Goal: Information Seeking & Learning: Learn about a topic

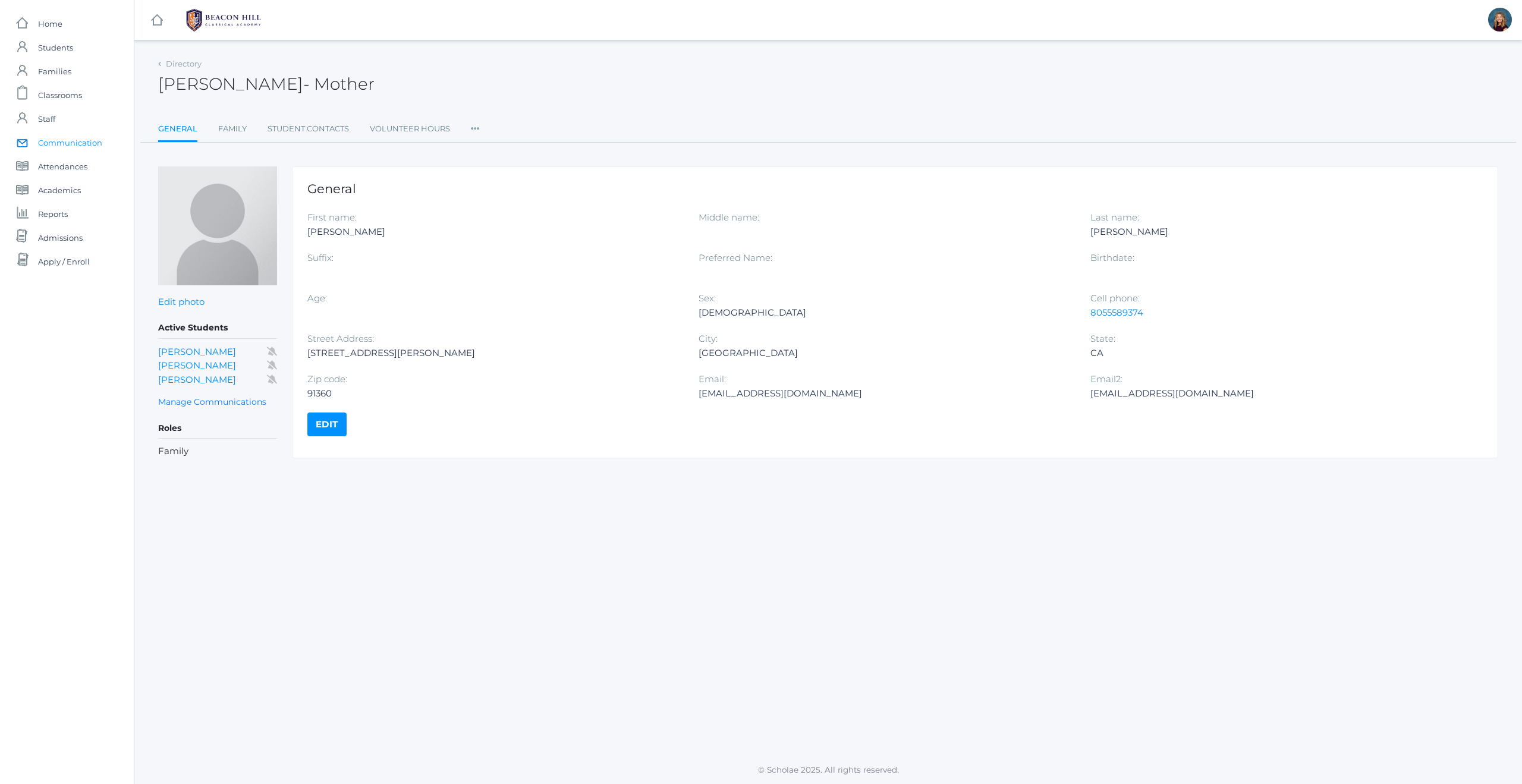
click at [58, 137] on span "Communication" at bounding box center [70, 143] width 64 height 24
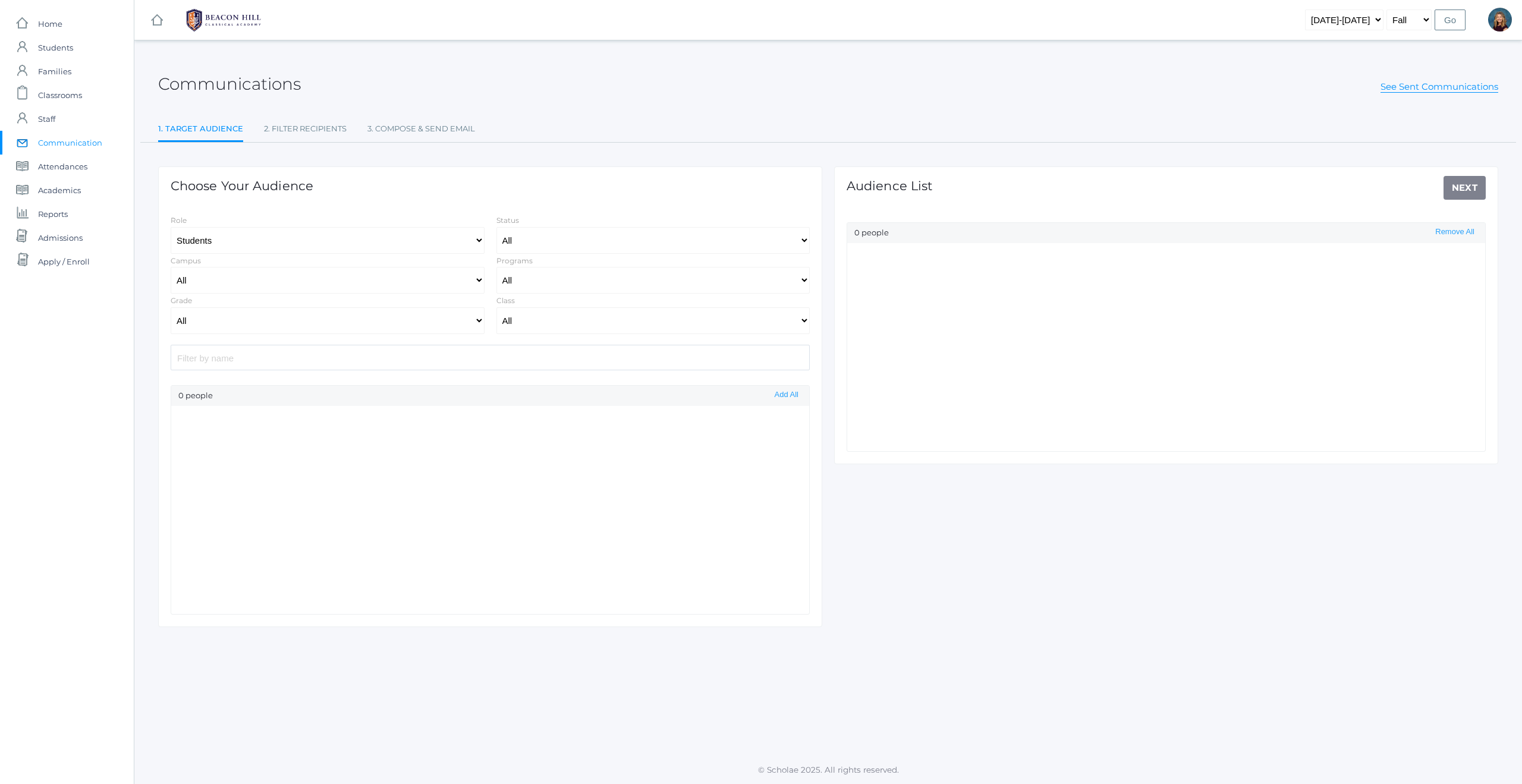
select select "Enrolled"
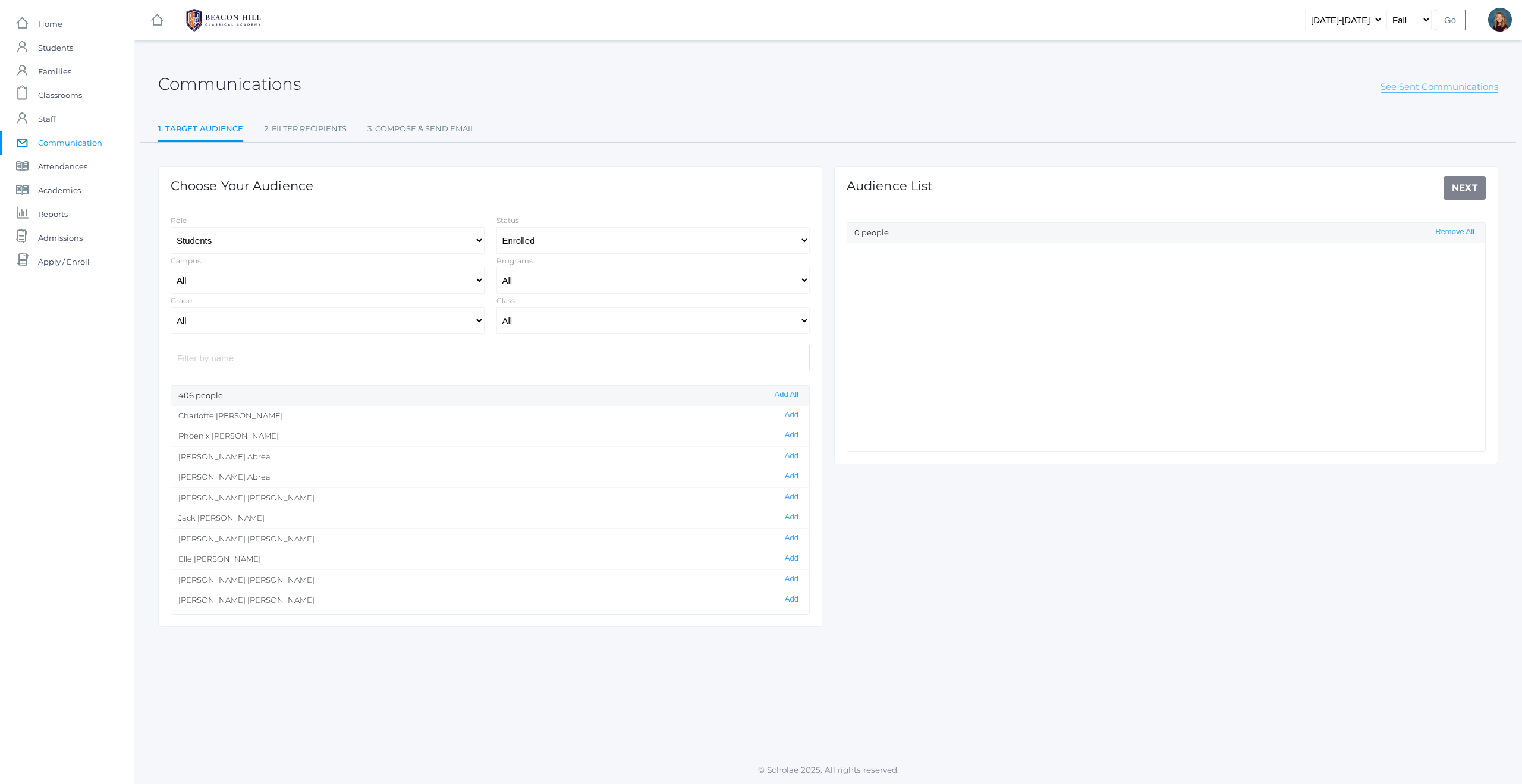
click at [1406, 90] on link "See Sent Communications" at bounding box center [1439, 87] width 118 height 12
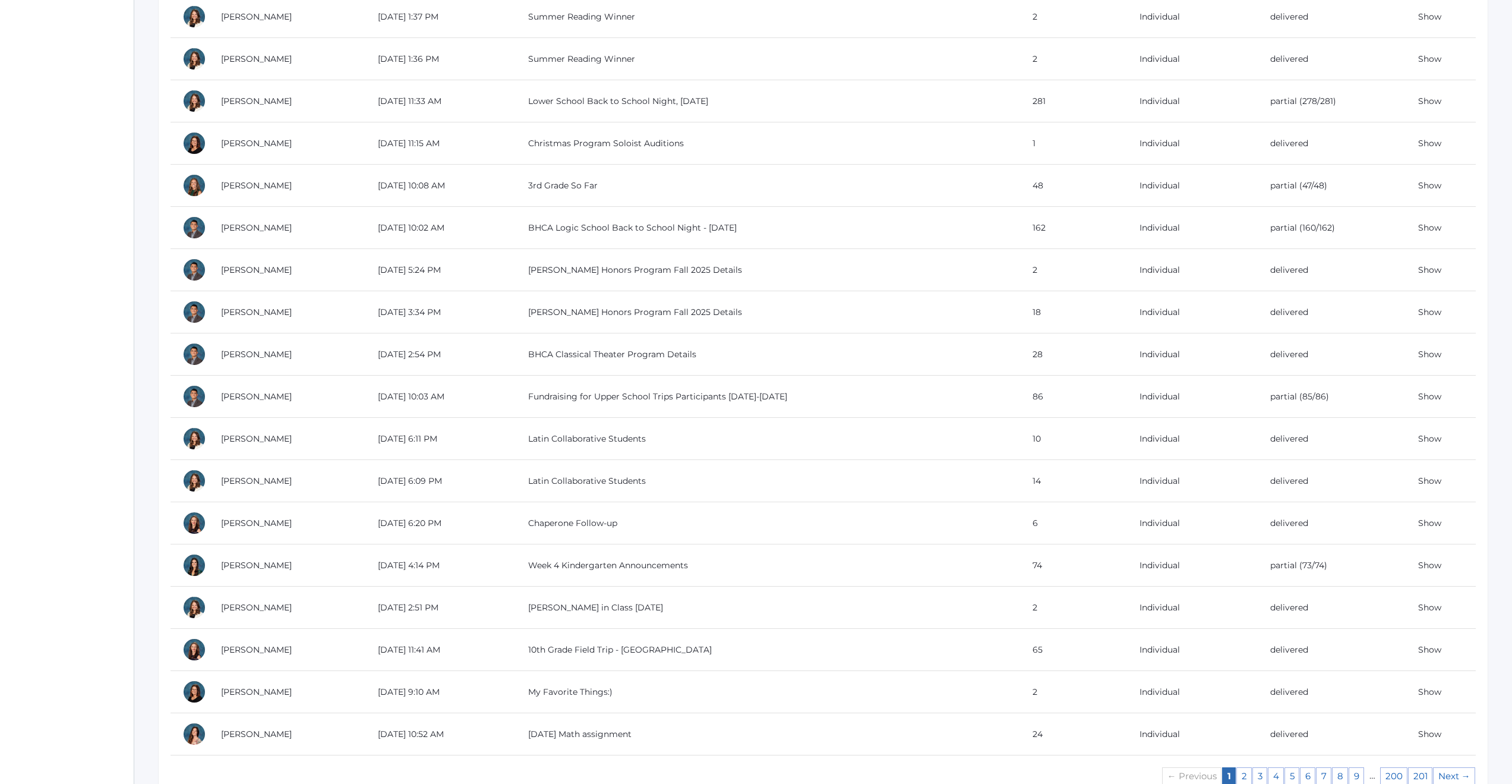
scroll to position [752, 0]
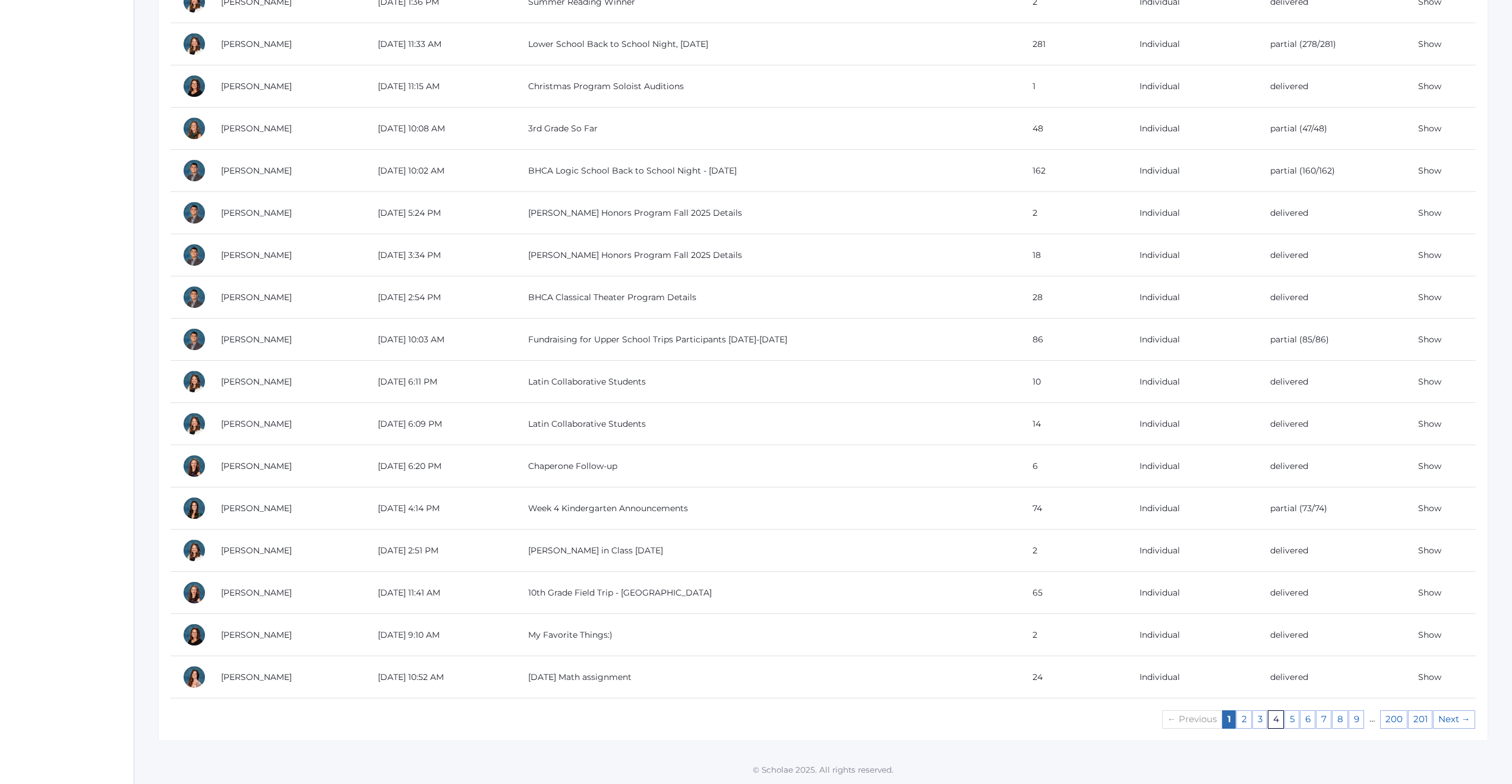
click at [1275, 720] on link "4" at bounding box center [1276, 719] width 16 height 18
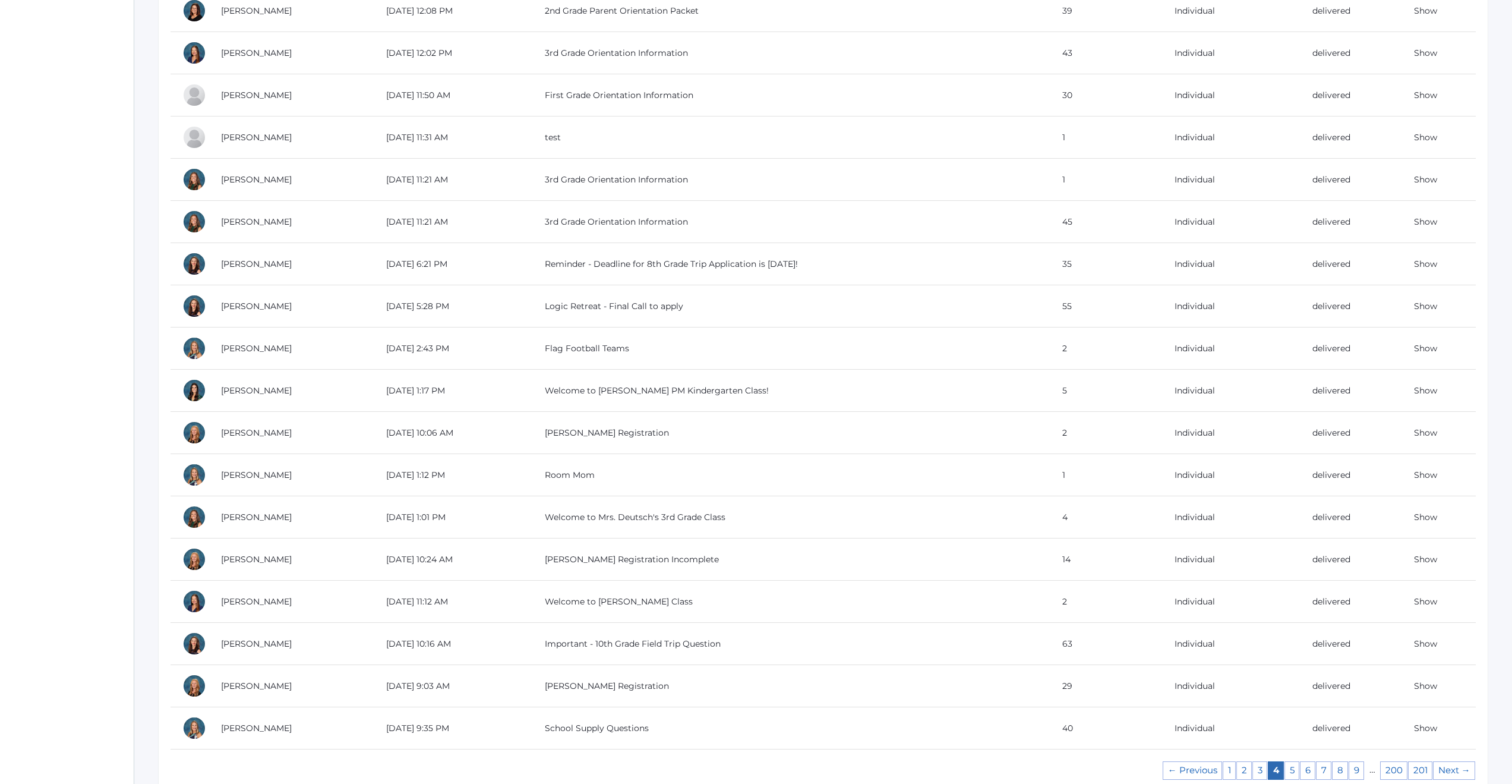
scroll to position [752, 0]
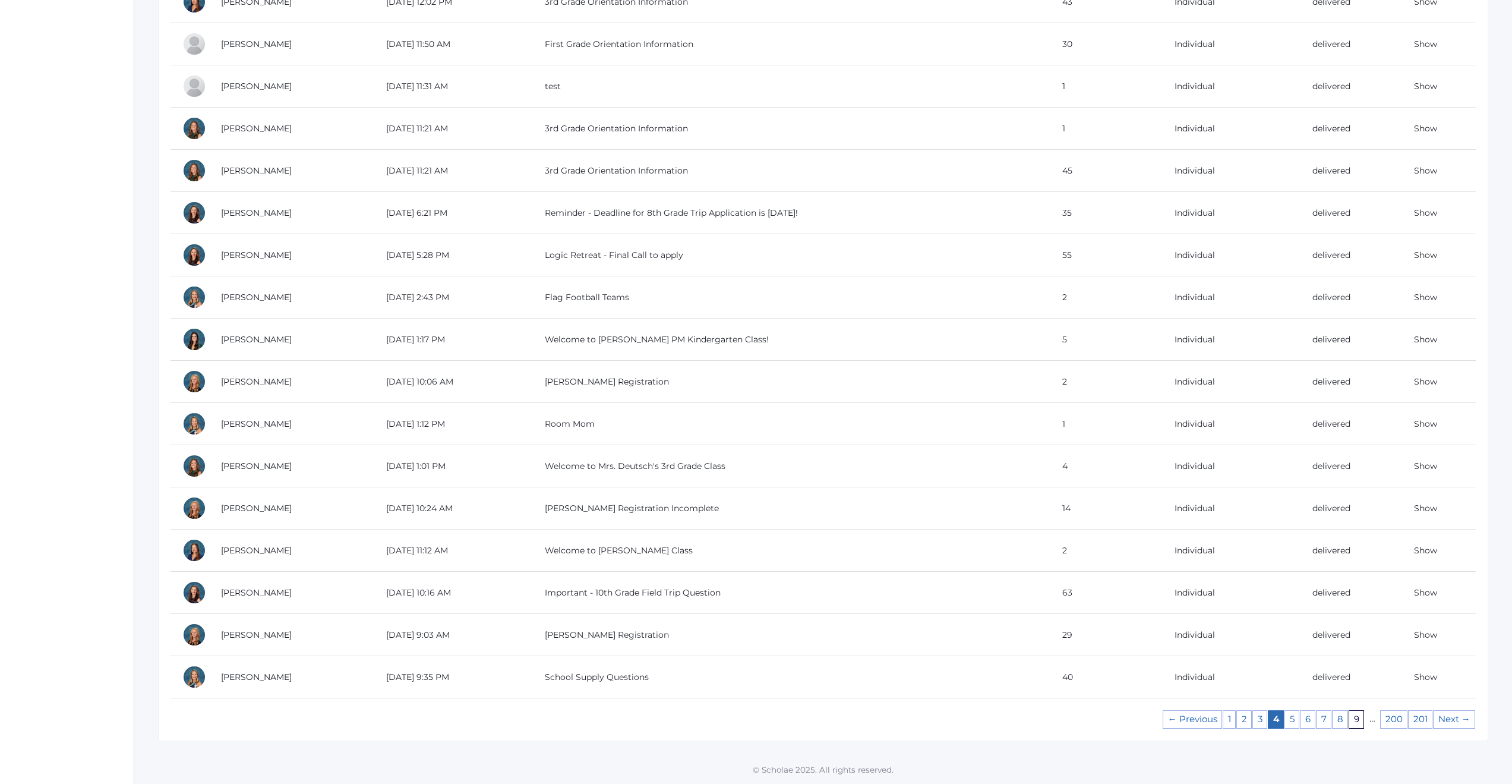
click at [1362, 723] on link "9" at bounding box center [1356, 719] width 15 height 18
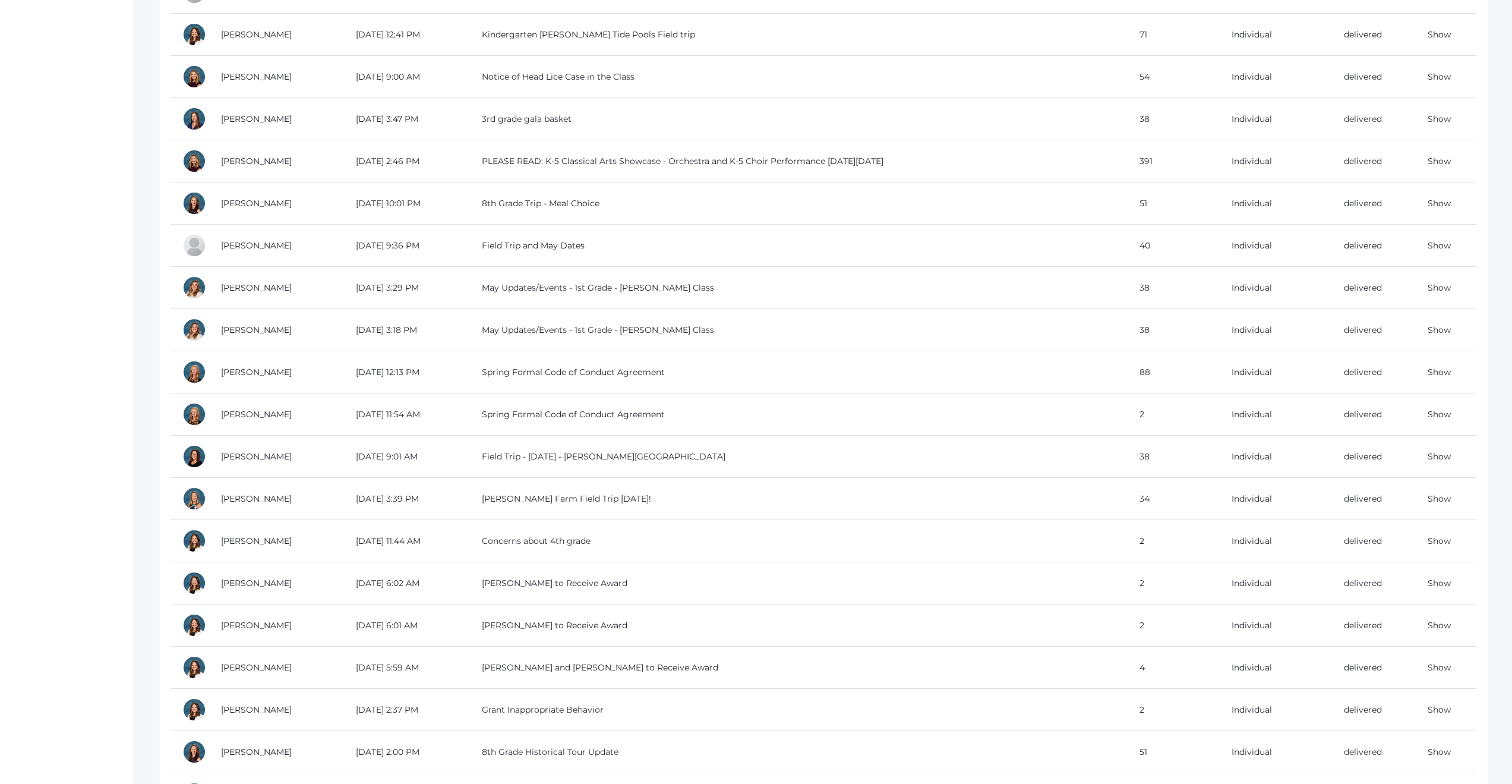
scroll to position [752, 0]
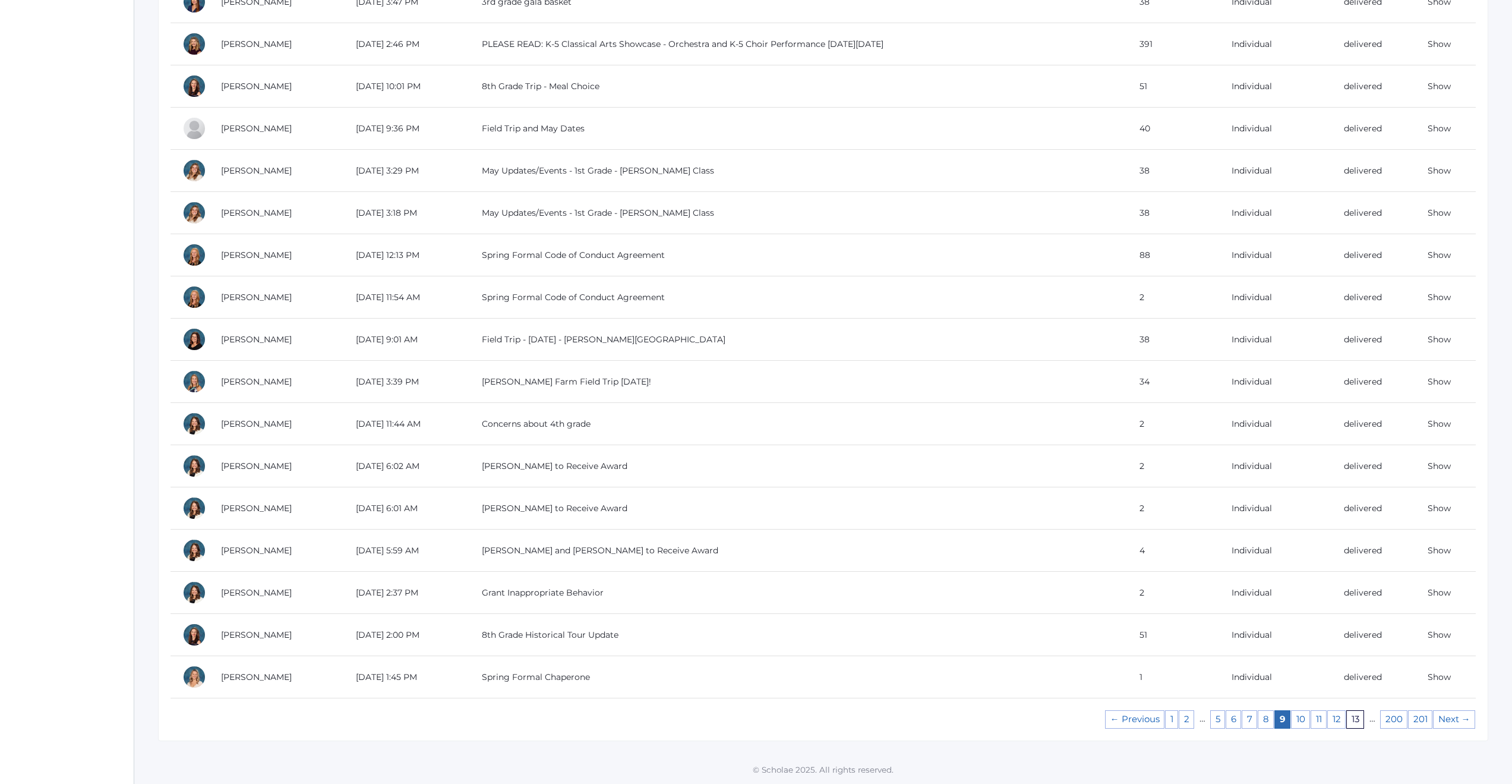
click at [1356, 719] on link "13" at bounding box center [1355, 719] width 18 height 18
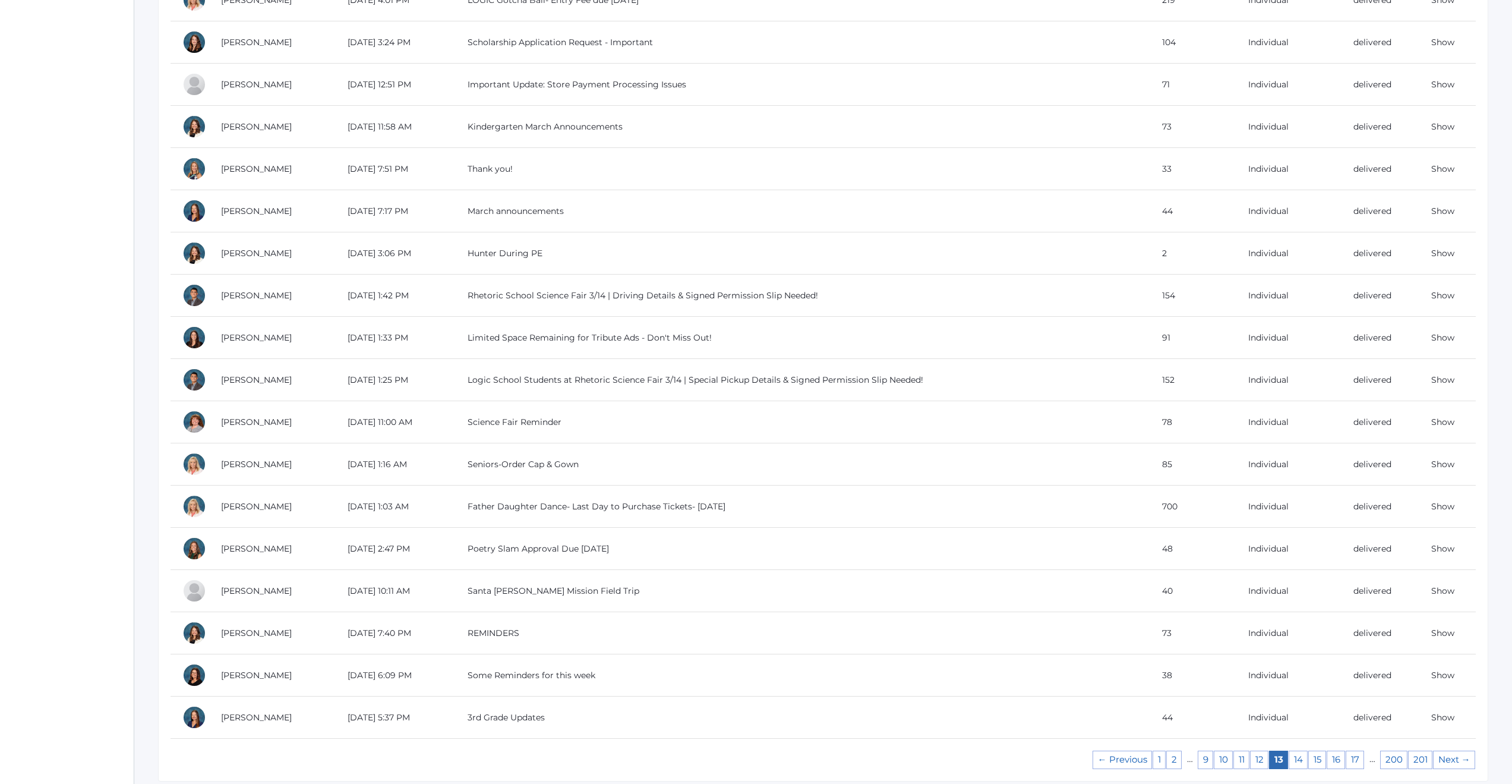
scroll to position [752, 0]
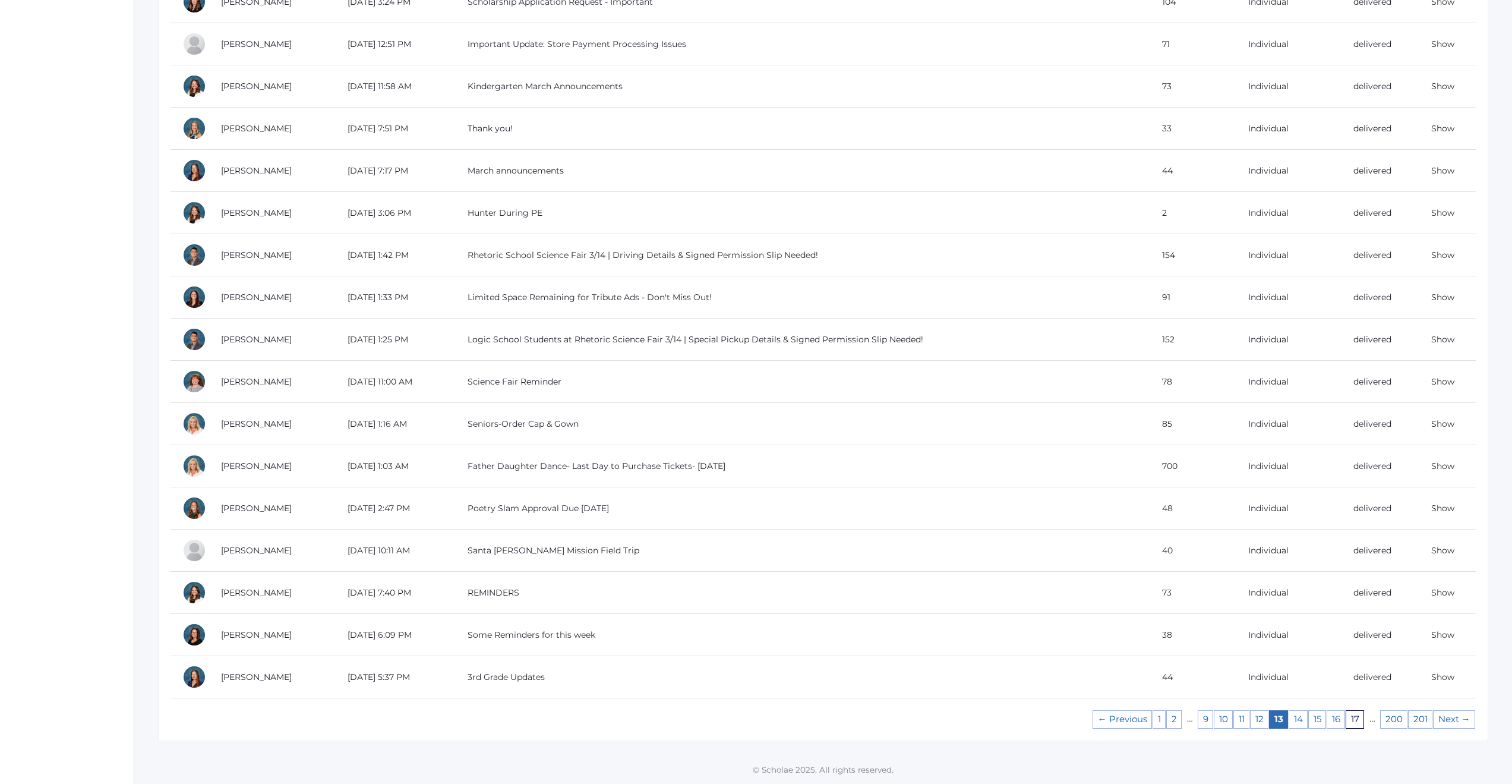
click at [1355, 723] on link "17" at bounding box center [1355, 719] width 18 height 18
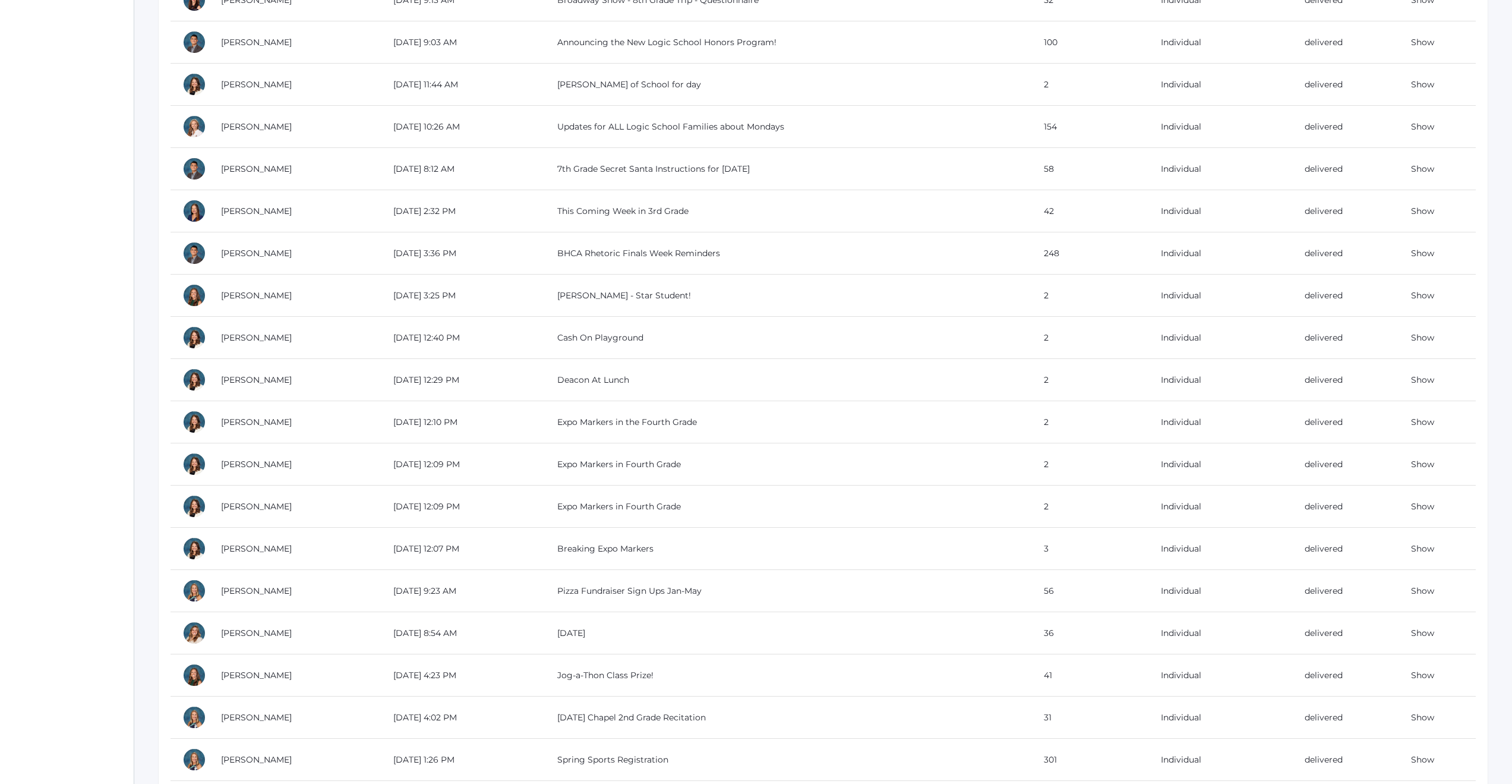
scroll to position [752, 0]
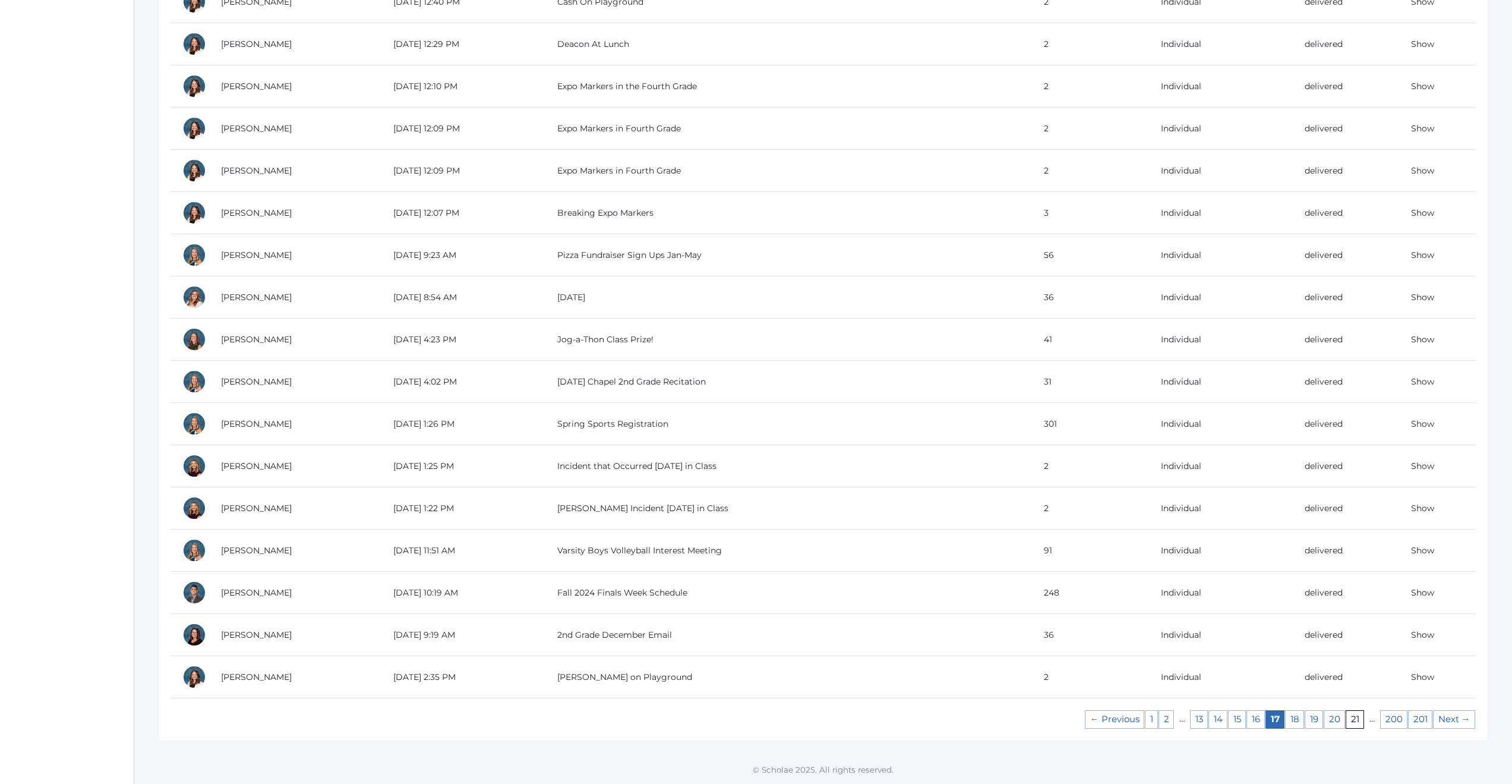
click at [1355, 717] on link "21" at bounding box center [1355, 719] width 18 height 18
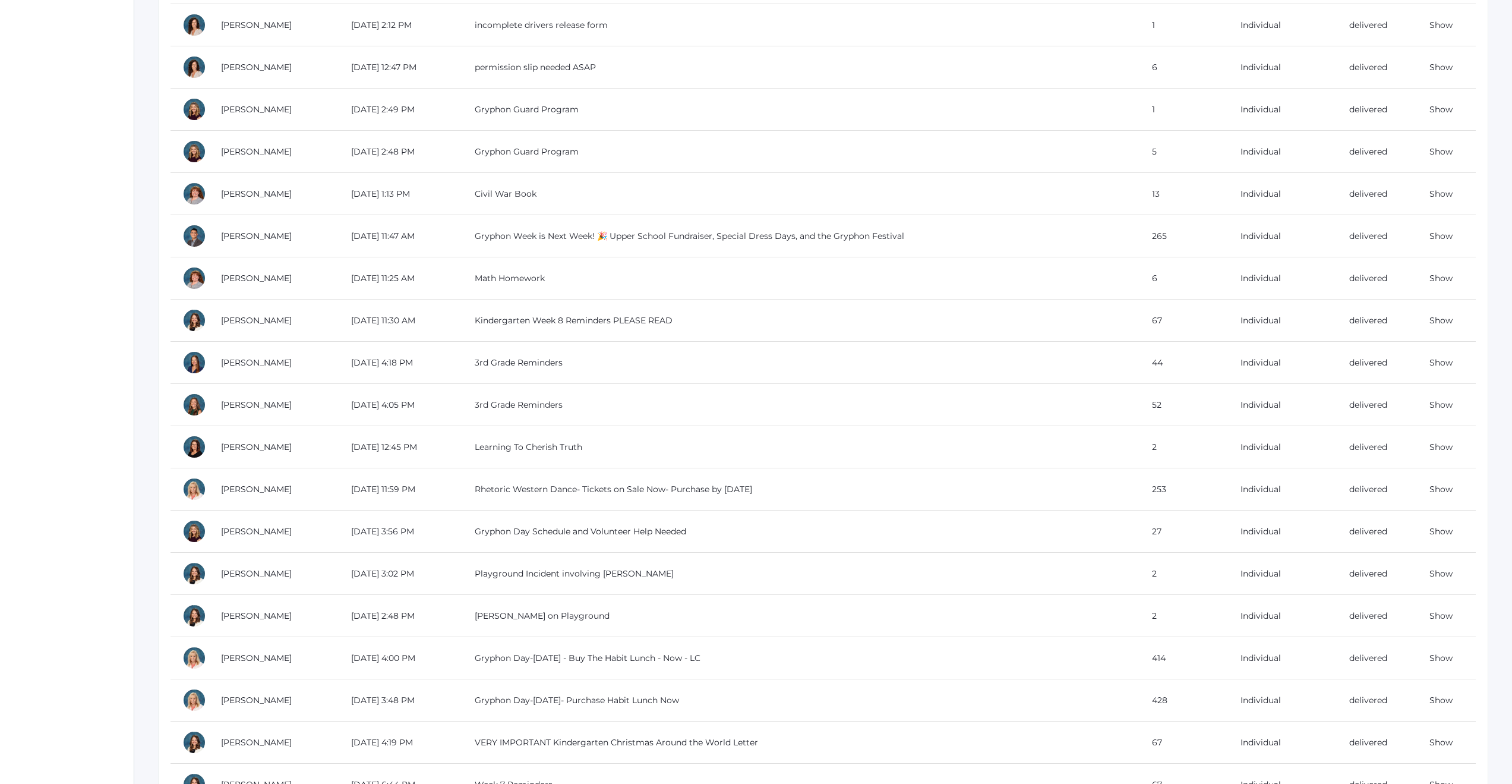
scroll to position [715, 0]
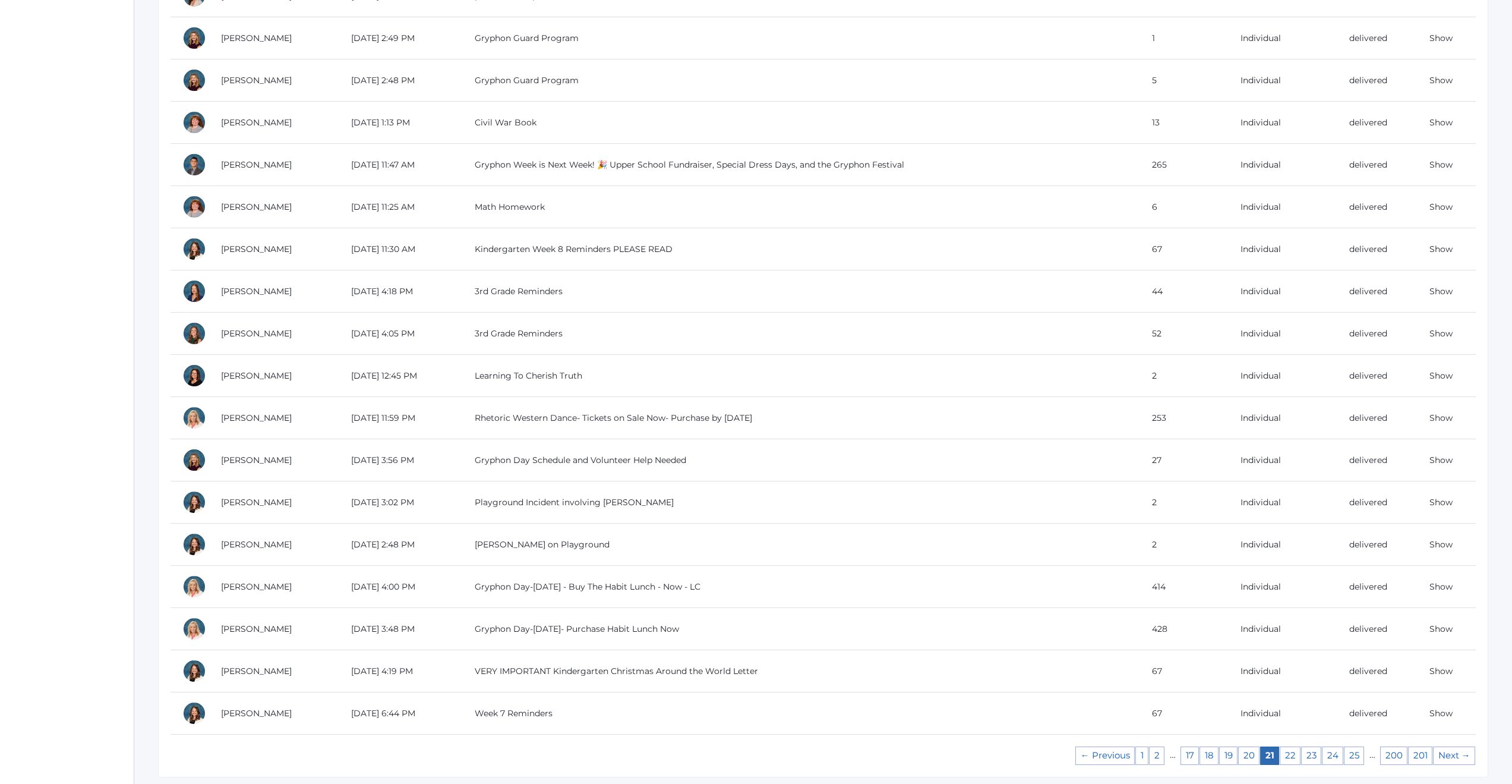
click at [1453, 460] on td "Show" at bounding box center [1447, 460] width 58 height 42
click at [1435, 458] on link "Show" at bounding box center [1441, 460] width 23 height 11
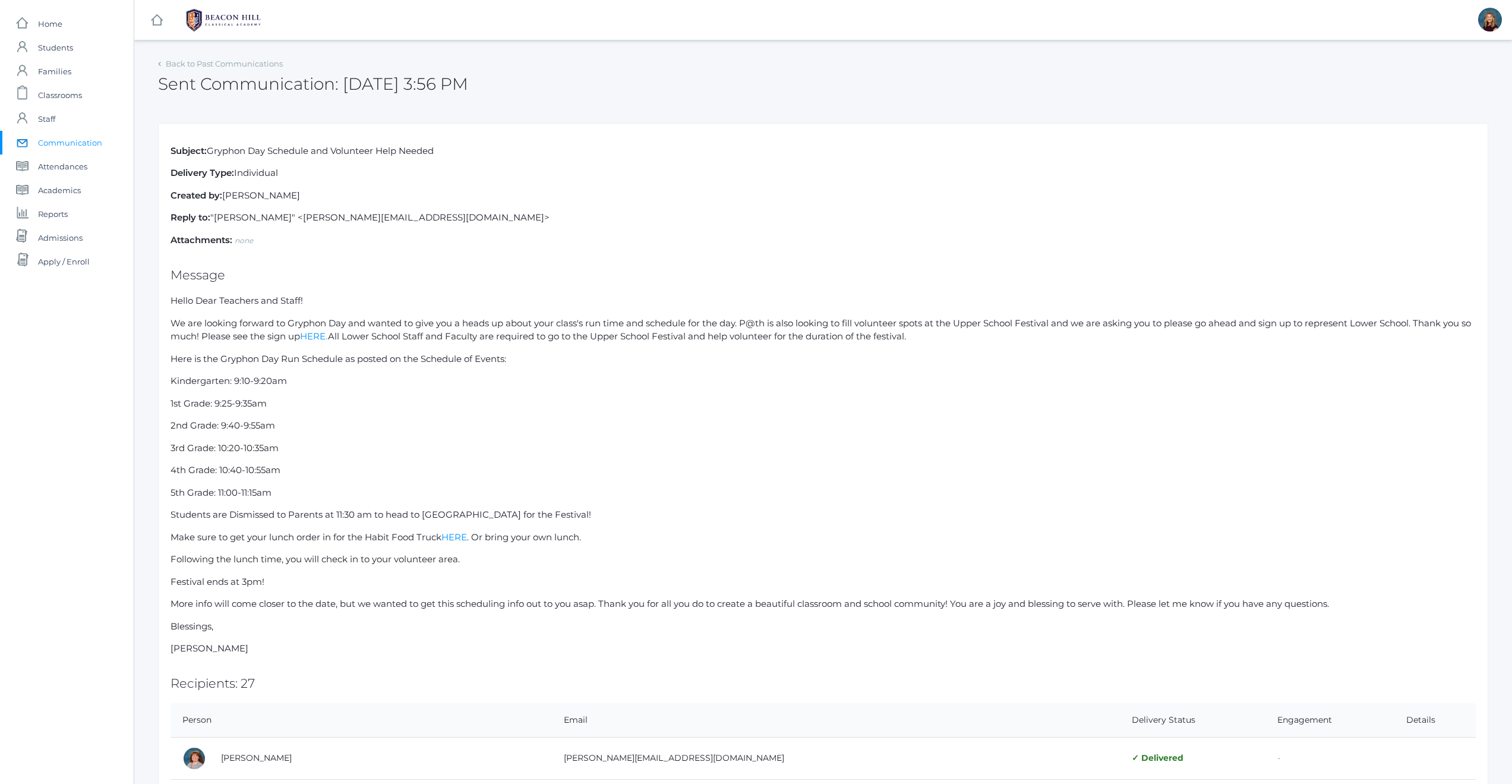
scroll to position [715, 0]
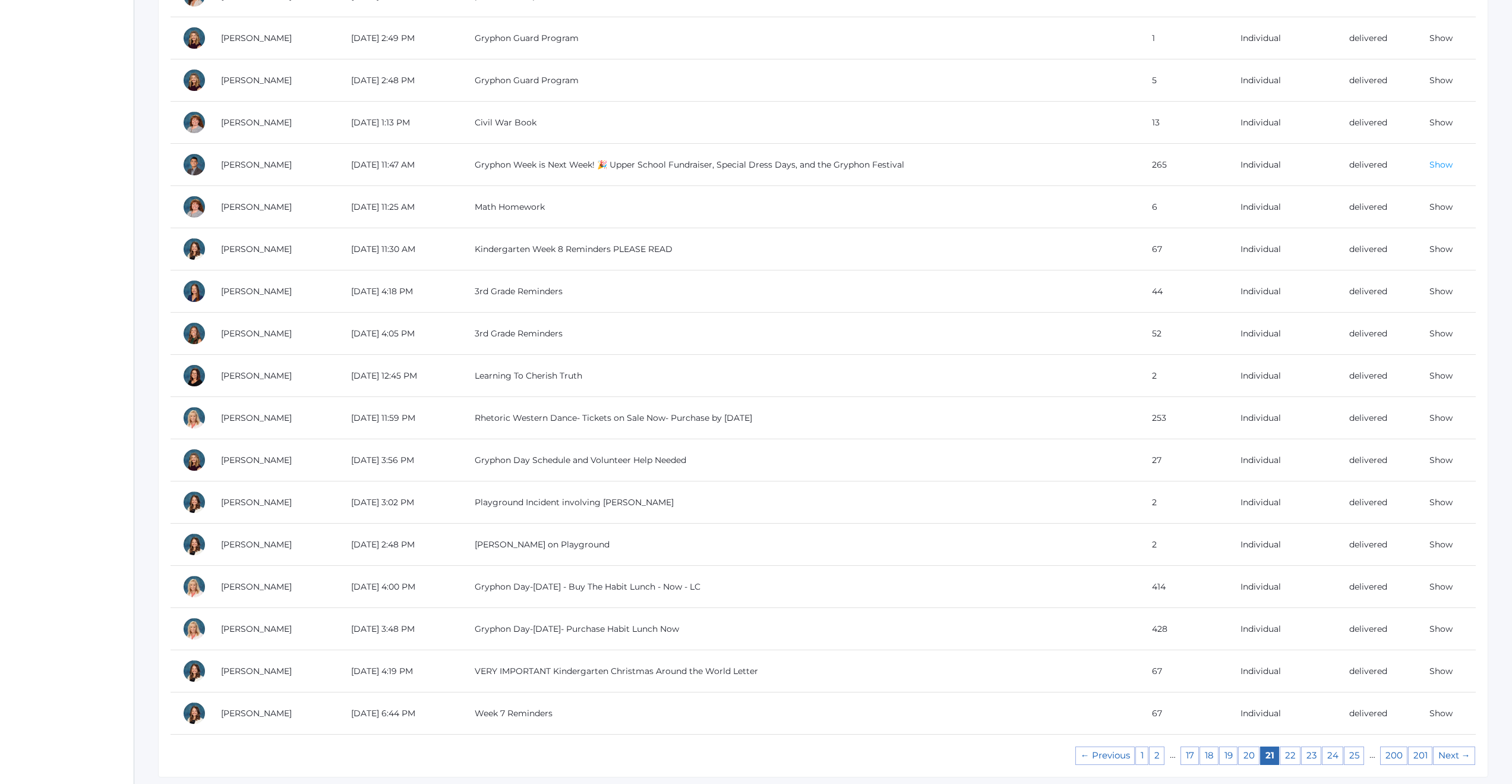
click at [1441, 164] on link "Show" at bounding box center [1441, 164] width 23 height 11
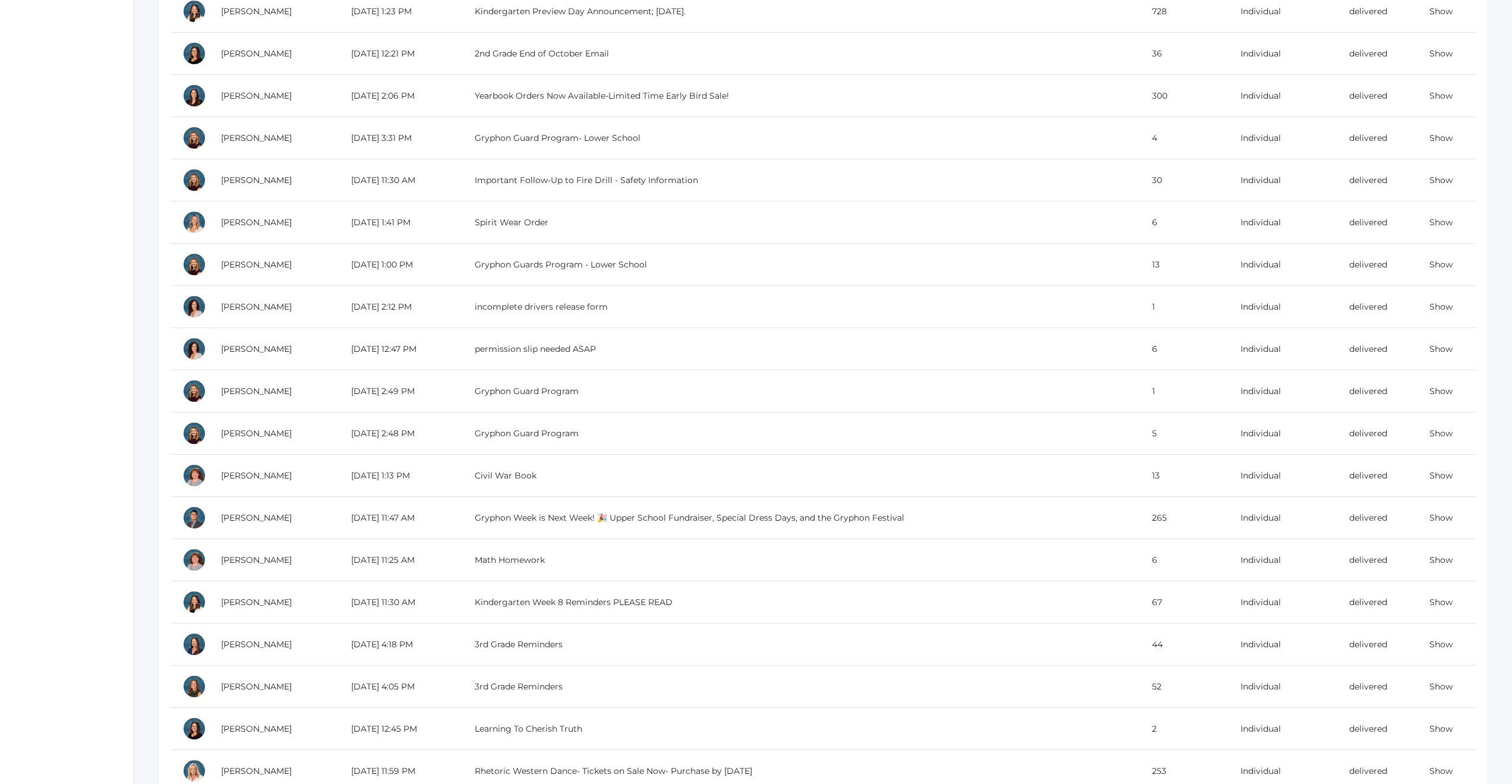
scroll to position [399, 0]
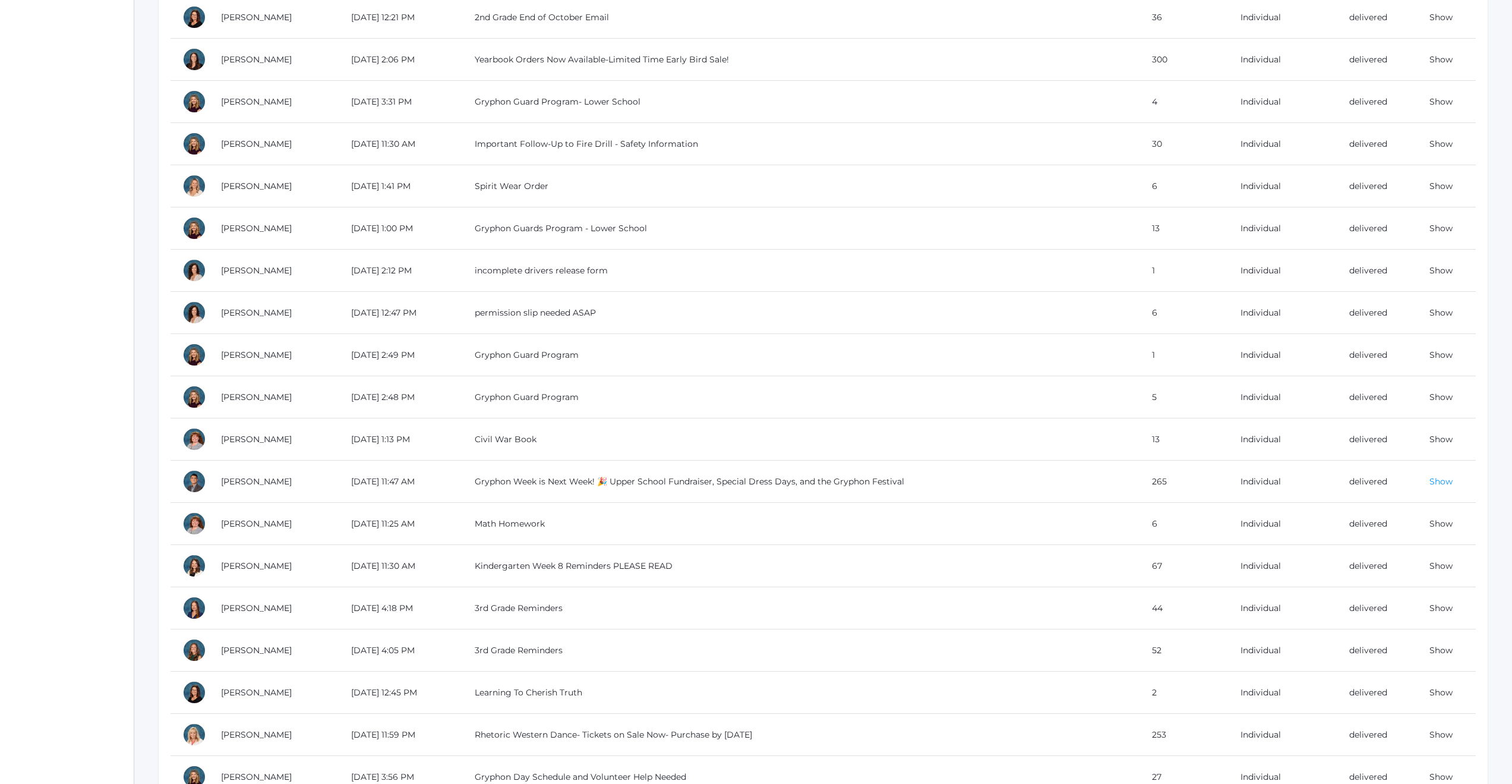
click at [1441, 483] on link "Show" at bounding box center [1441, 481] width 23 height 11
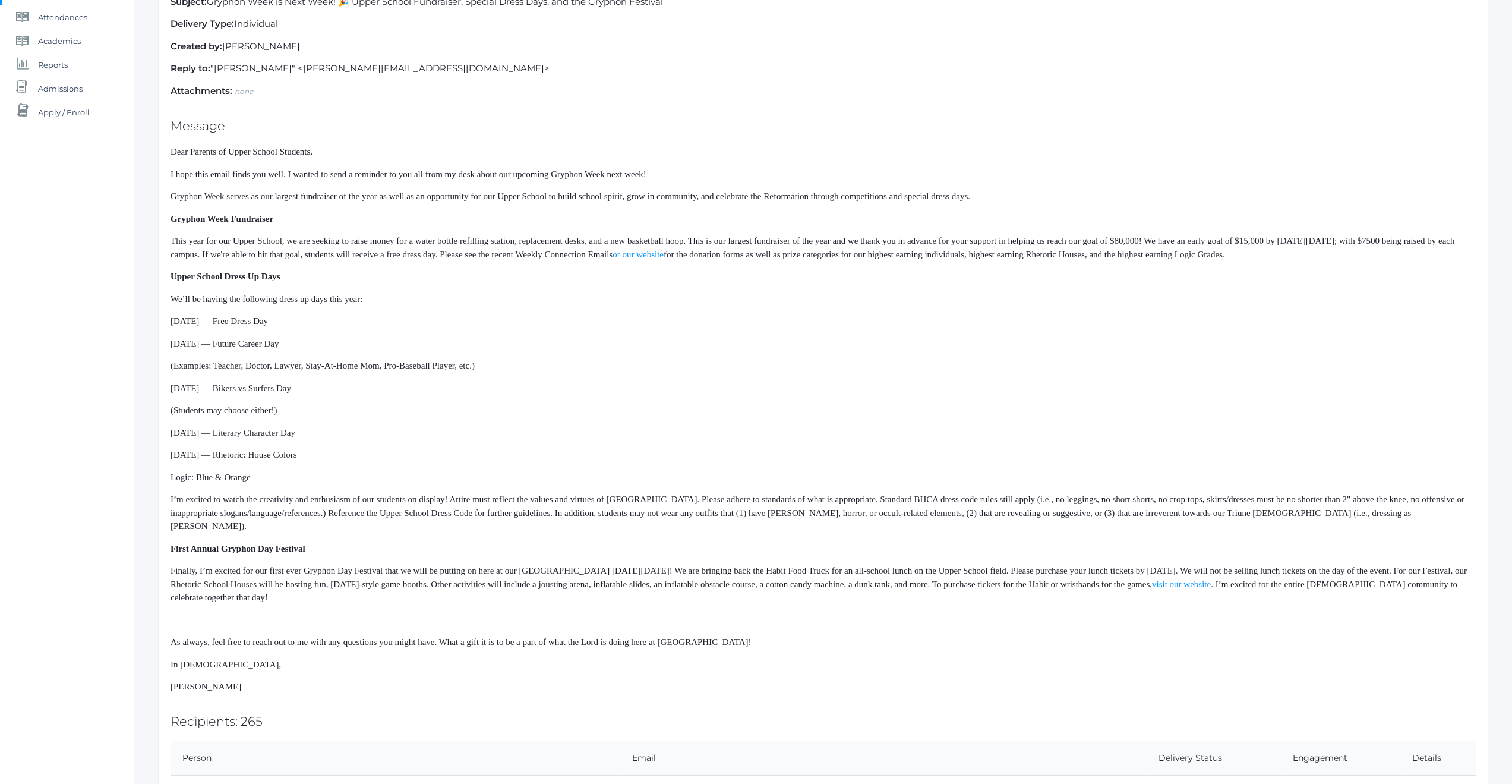
scroll to position [102, 0]
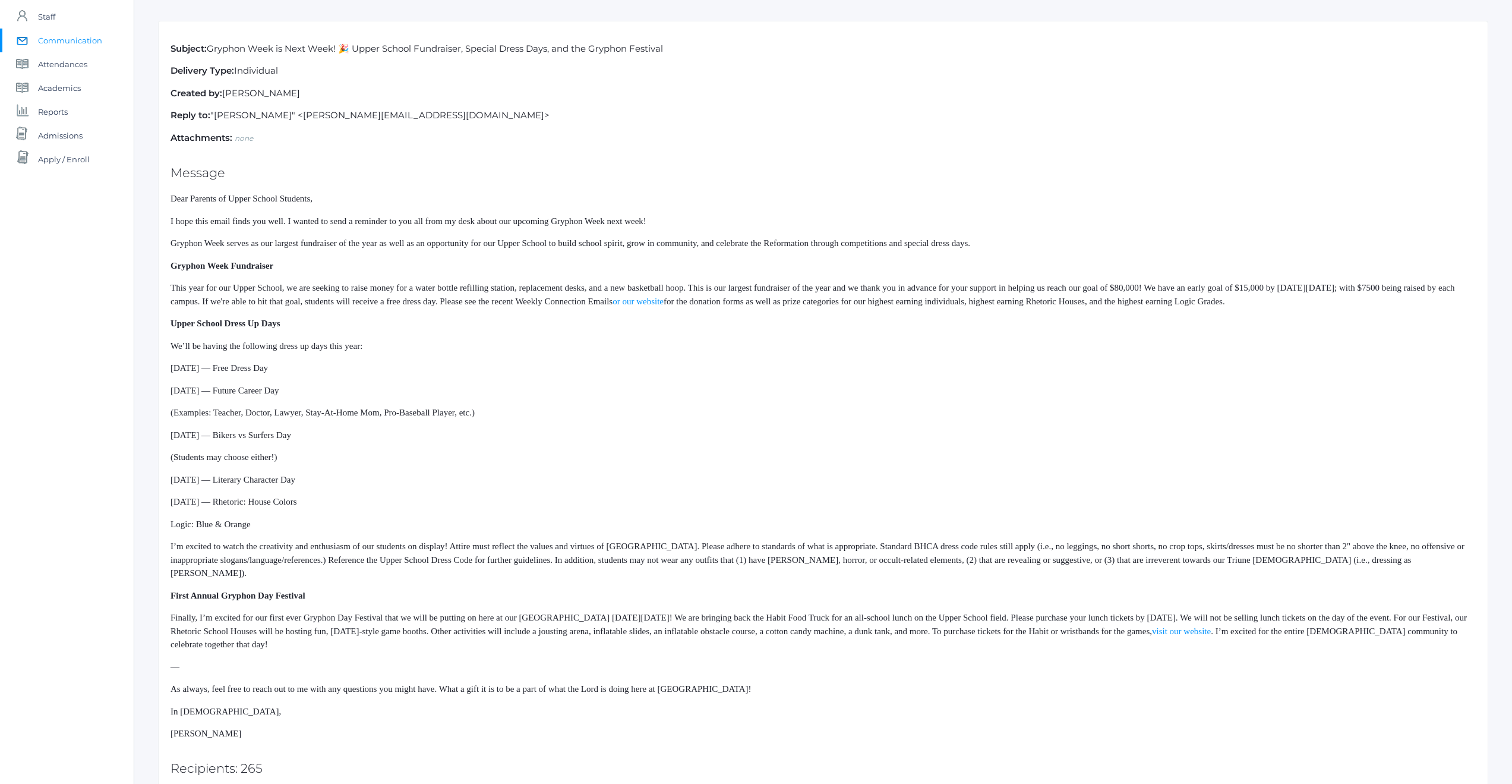
drag, startPoint x: 249, startPoint y: 544, endPoint x: 180, endPoint y: 196, distance: 354.8
copy div "Lore Ipsumdo si Ametc Adipis Elitsedd, E temp inci utlab etdol mag aliq. E admi…"
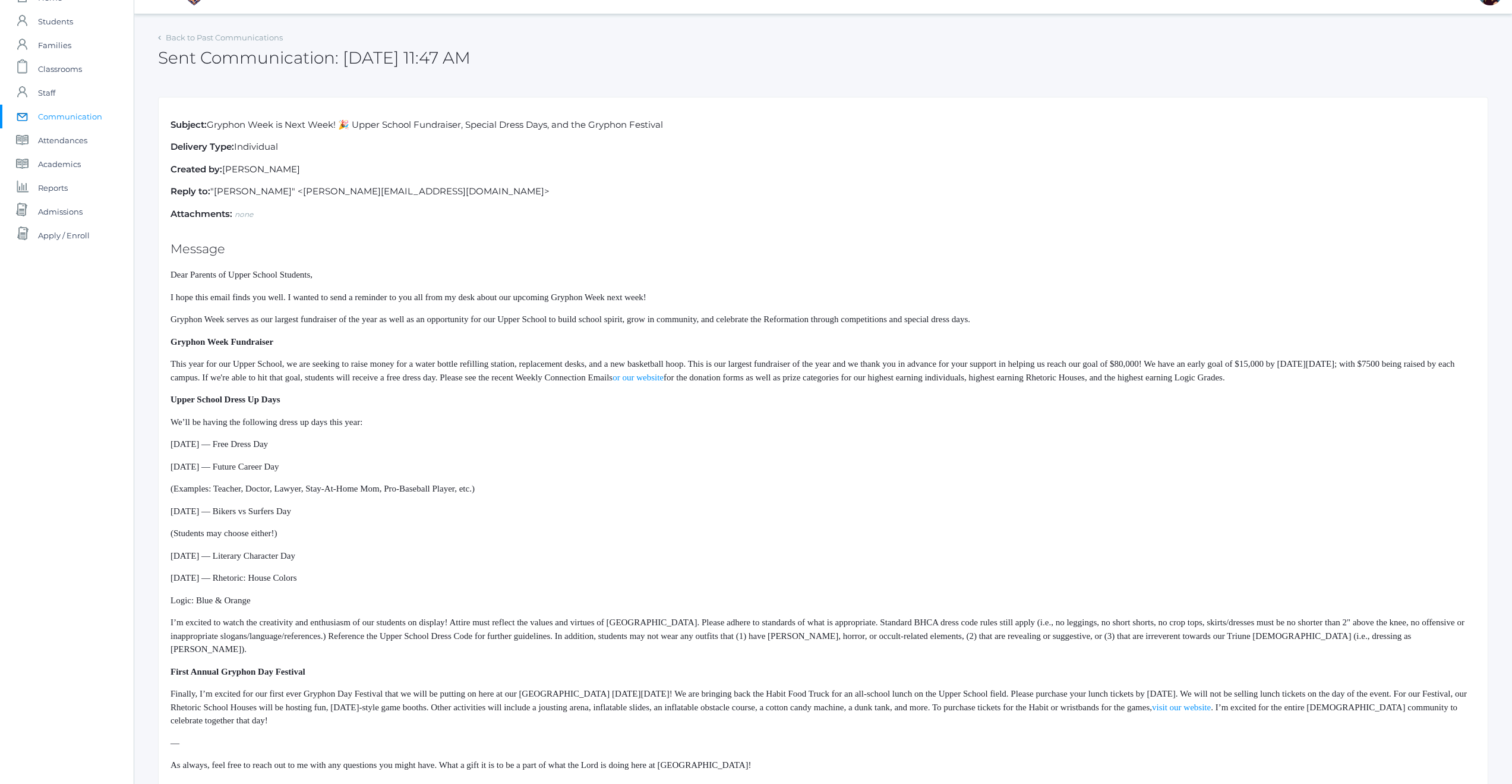
scroll to position [0, 0]
